Goal: Navigation & Orientation: Understand site structure

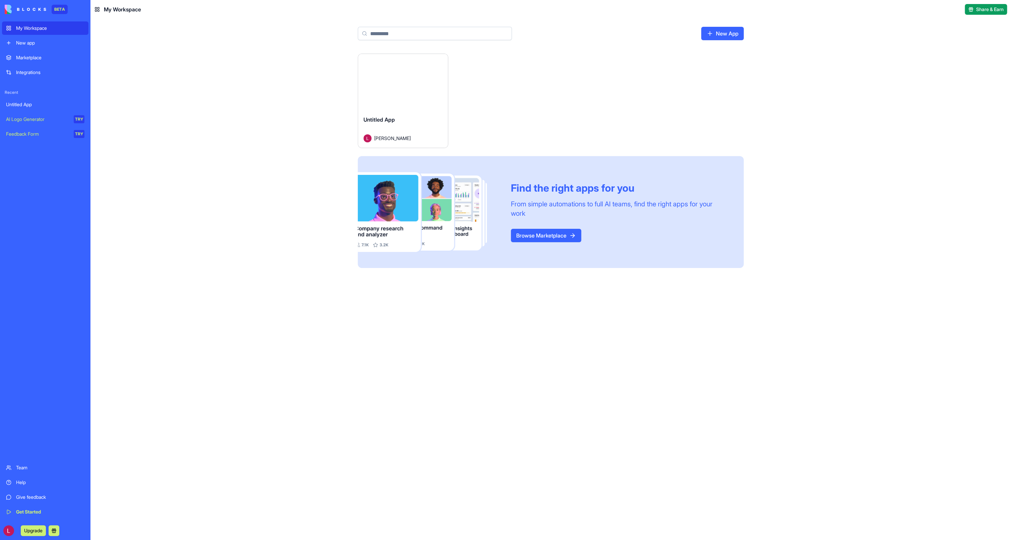
click at [533, 235] on link "Browse Marketplace" at bounding box center [546, 235] width 70 height 13
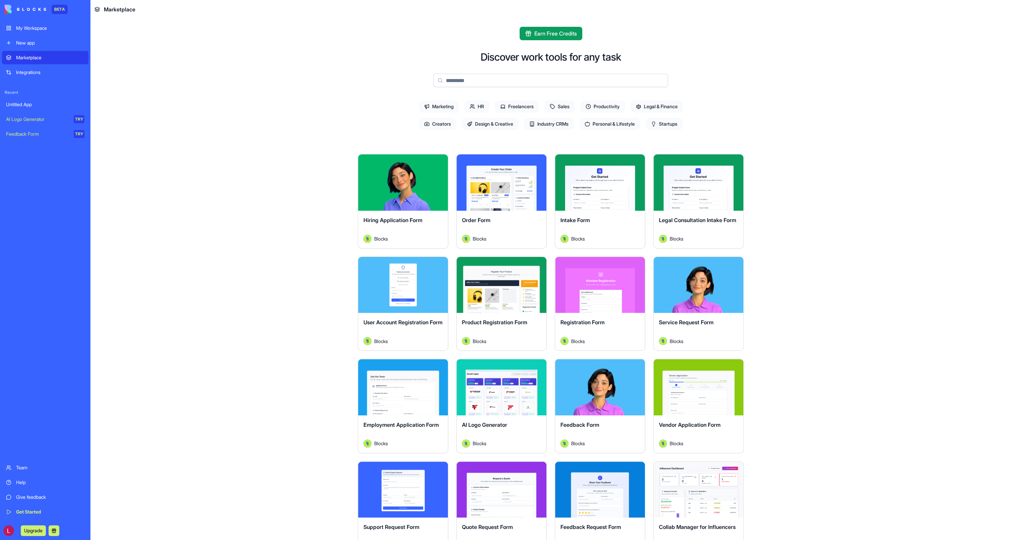
click at [504, 121] on span "Design & Creative" at bounding box center [490, 124] width 57 height 12
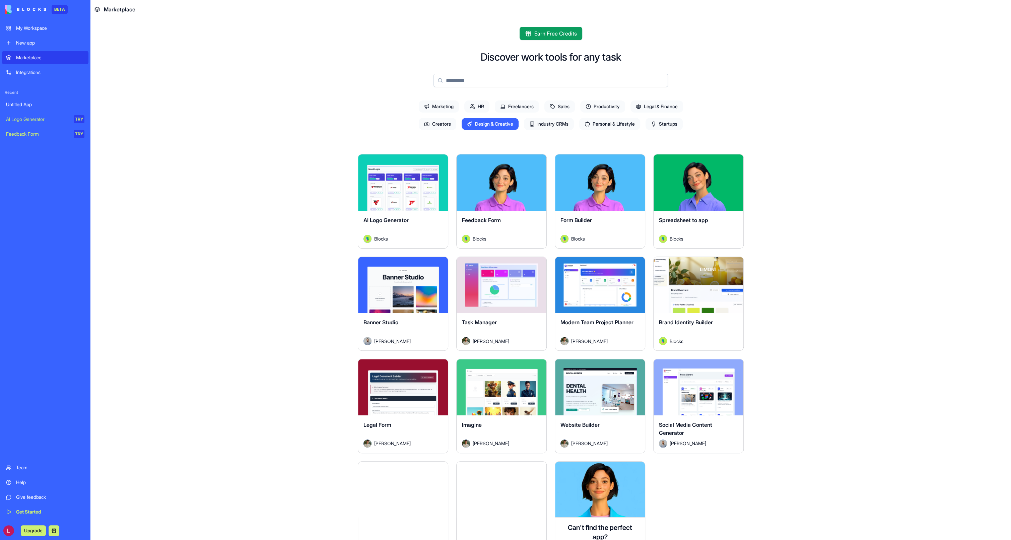
click at [610, 106] on span "Productivity" at bounding box center [602, 107] width 45 height 12
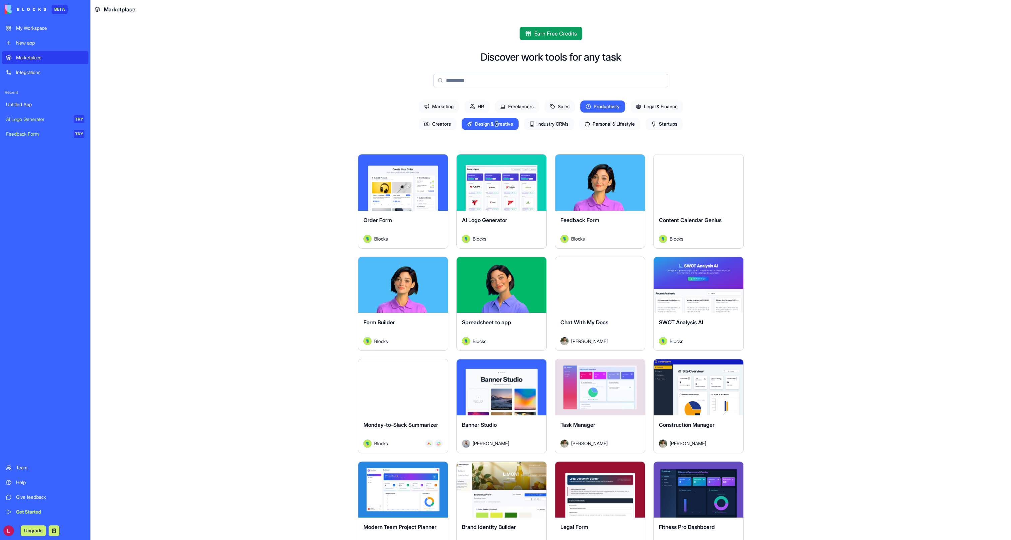
click at [493, 123] on span "Design & Creative" at bounding box center [490, 124] width 57 height 12
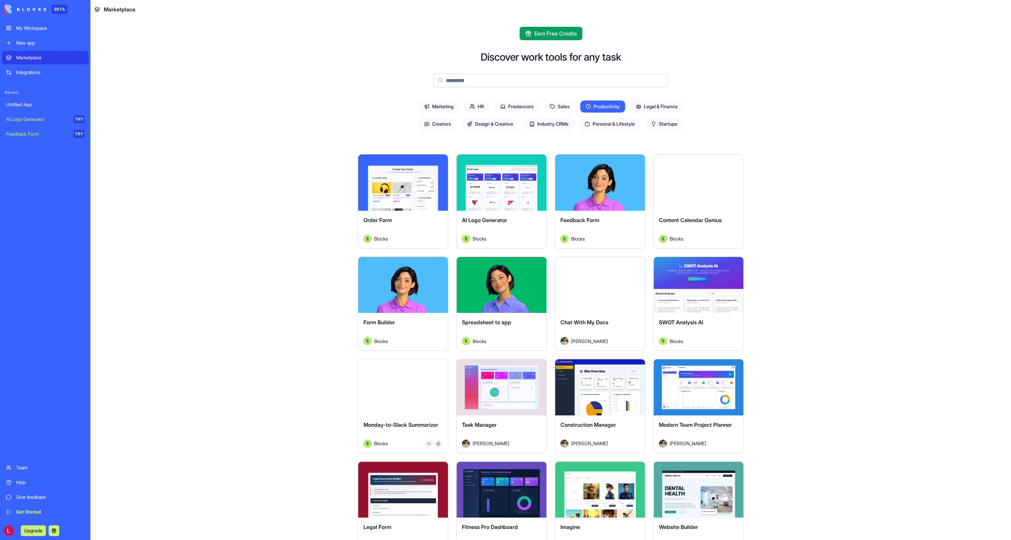
click at [659, 123] on span "Startups" at bounding box center [664, 124] width 37 height 12
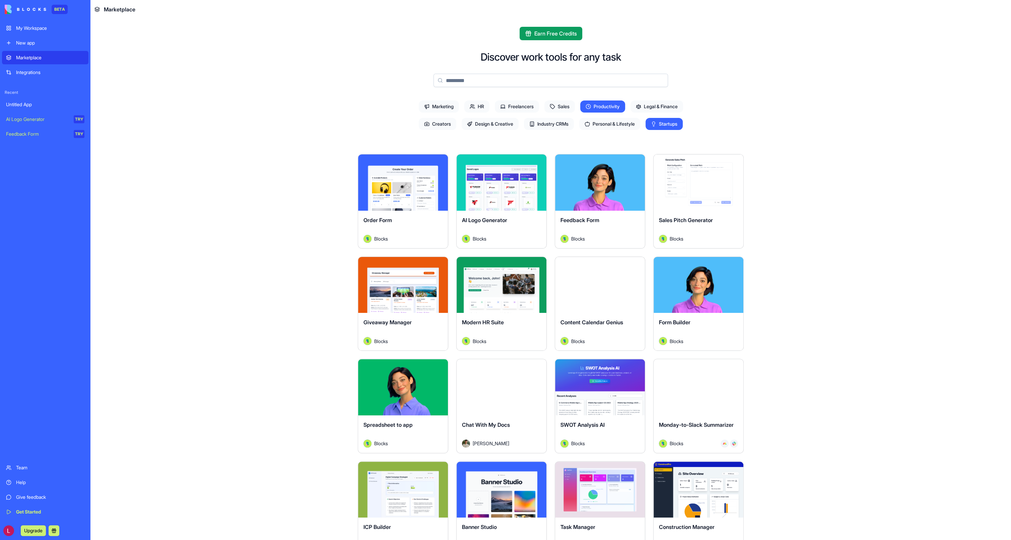
click at [600, 103] on span "Productivity" at bounding box center [602, 107] width 45 height 12
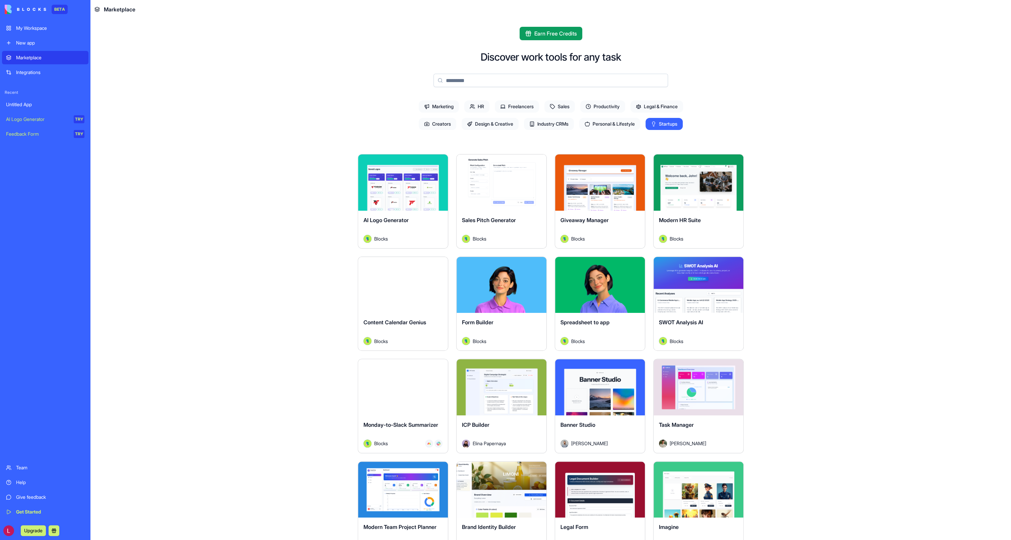
click at [653, 123] on icon at bounding box center [653, 123] width 5 height 5
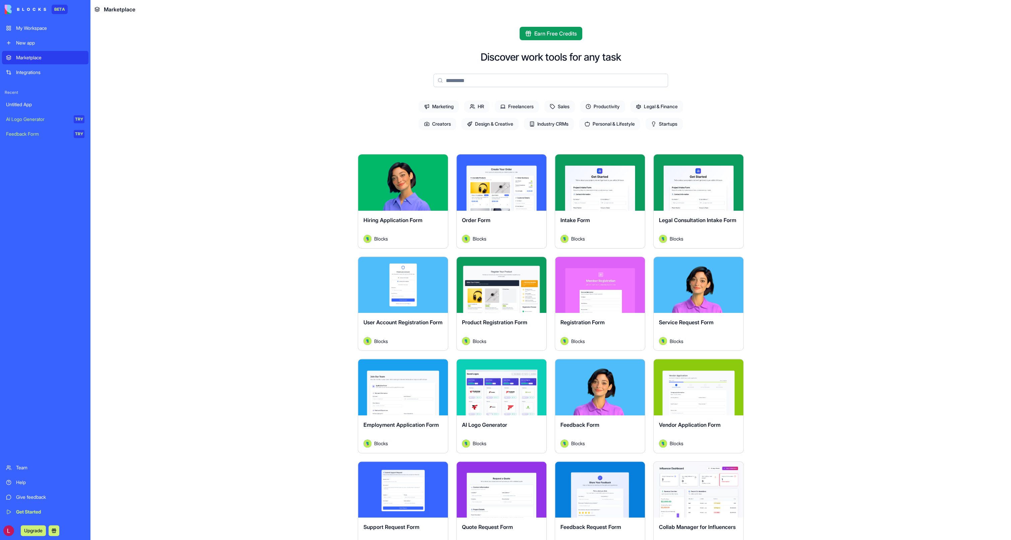
click at [661, 103] on span "Legal & Finance" at bounding box center [657, 107] width 53 height 12
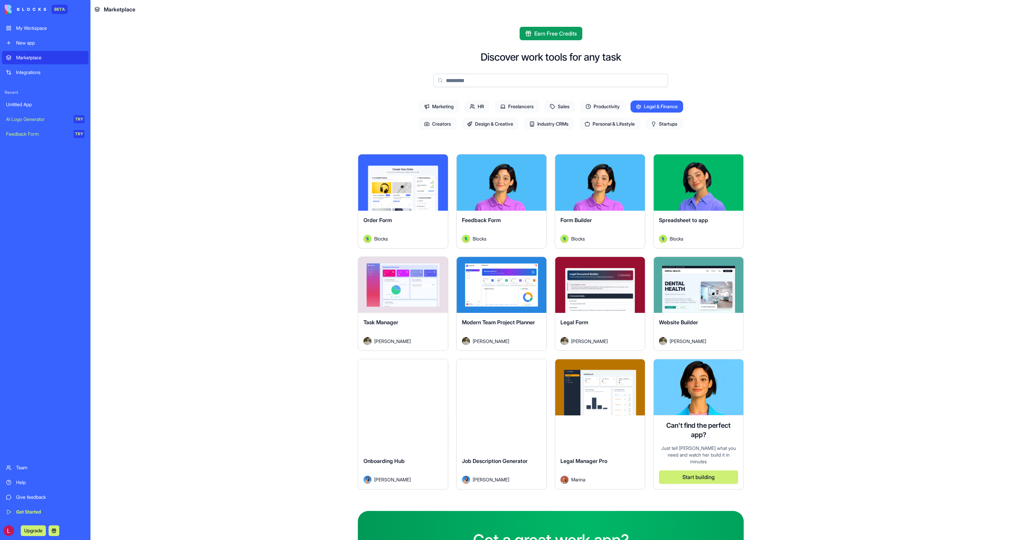
click at [657, 103] on span "Legal & Finance" at bounding box center [657, 107] width 53 height 12
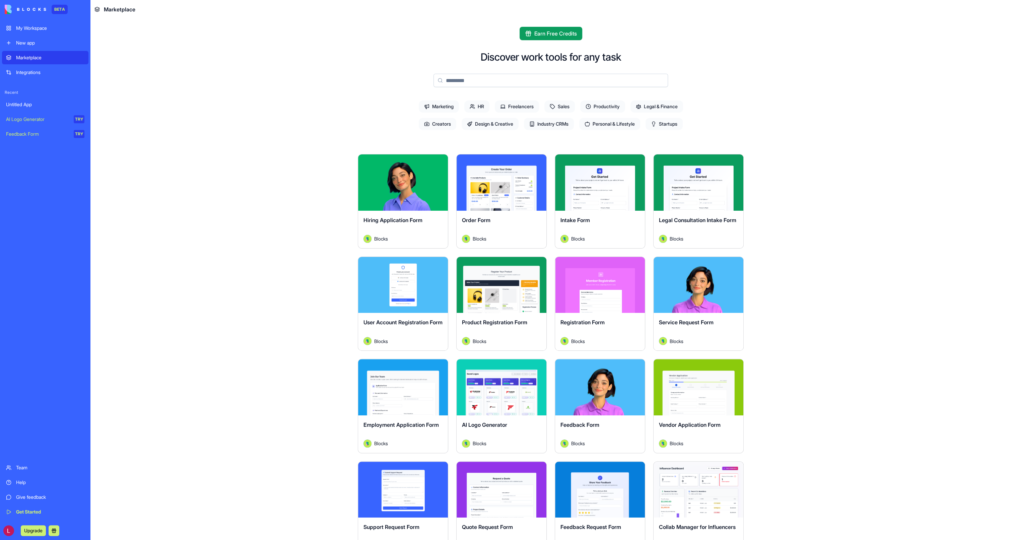
click at [29, 75] on div "Integrations" at bounding box center [50, 72] width 68 height 7
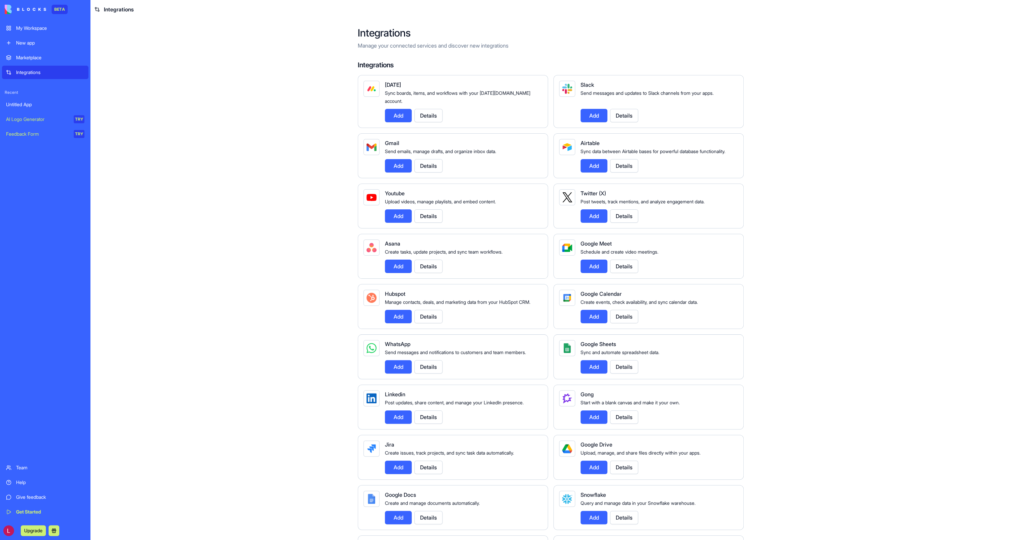
click at [38, 32] on link "My Workspace" at bounding box center [45, 27] width 86 height 13
